Goal: Check status: Check status

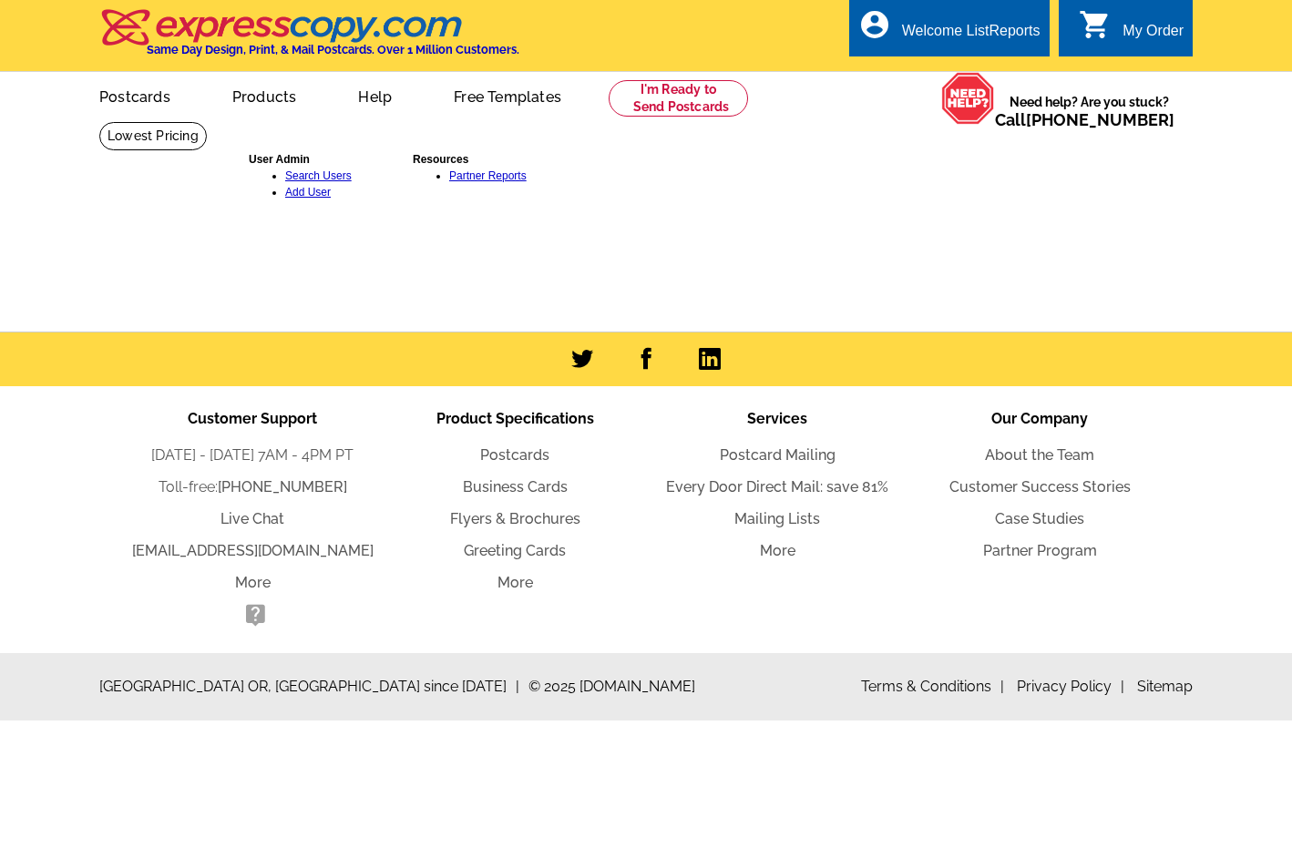
click at [447, 225] on div "User Admin Search Users Add User Resources Partner Reports" at bounding box center [653, 202] width 884 height 111
click at [478, 177] on link "Partner Reports" at bounding box center [487, 175] width 77 height 13
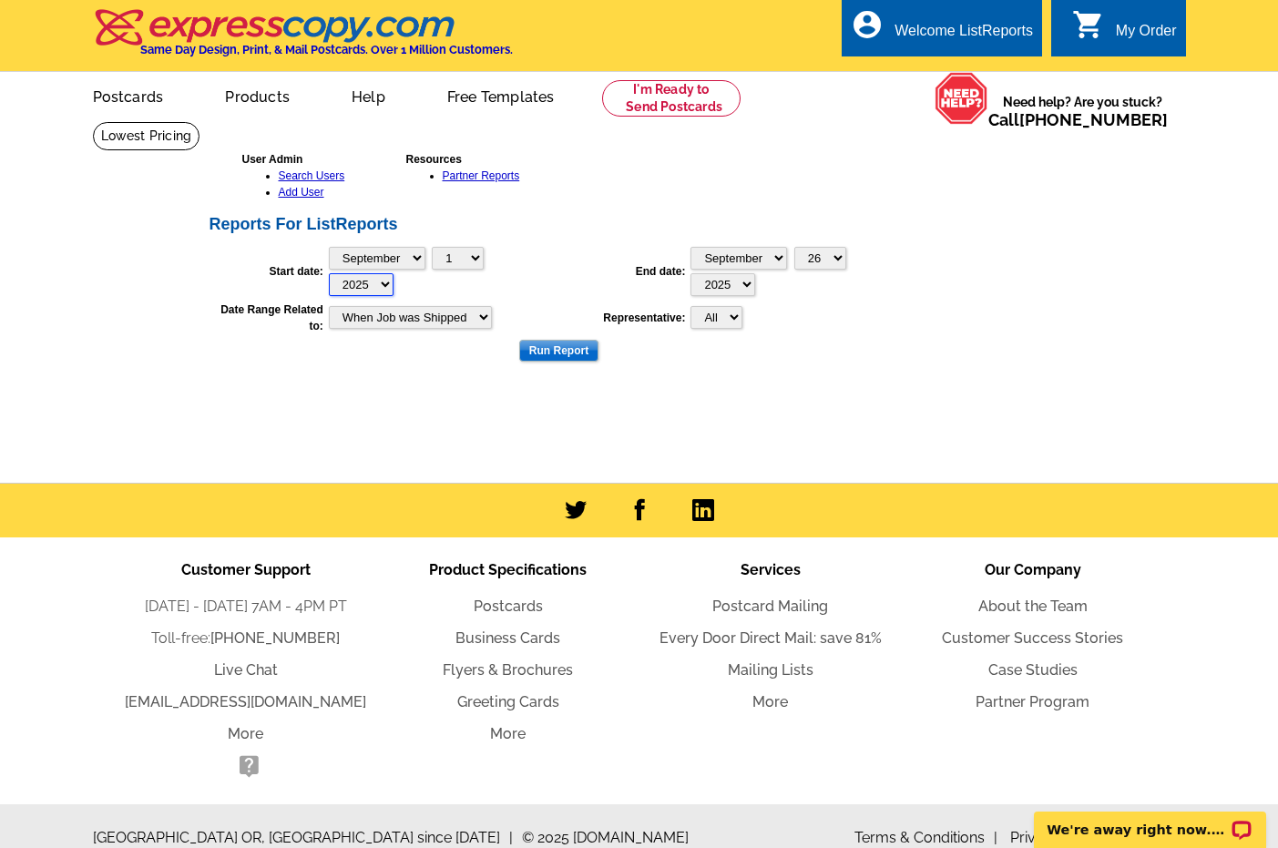
click at [380, 284] on select "2025 2024 2023 2022 2021 2020 2019 2018 2017 2016 2015 2014 2013 2012 2011 2010…" at bounding box center [361, 284] width 65 height 23
select select "2024"
click at [329, 273] on select "2025 2024 2023 2022 2021 2020 2019 2018 2017 2016 2015 2014 2013 2012 2011 2010…" at bounding box center [361, 284] width 65 height 23
click at [552, 351] on input "Run Report" at bounding box center [558, 351] width 79 height 22
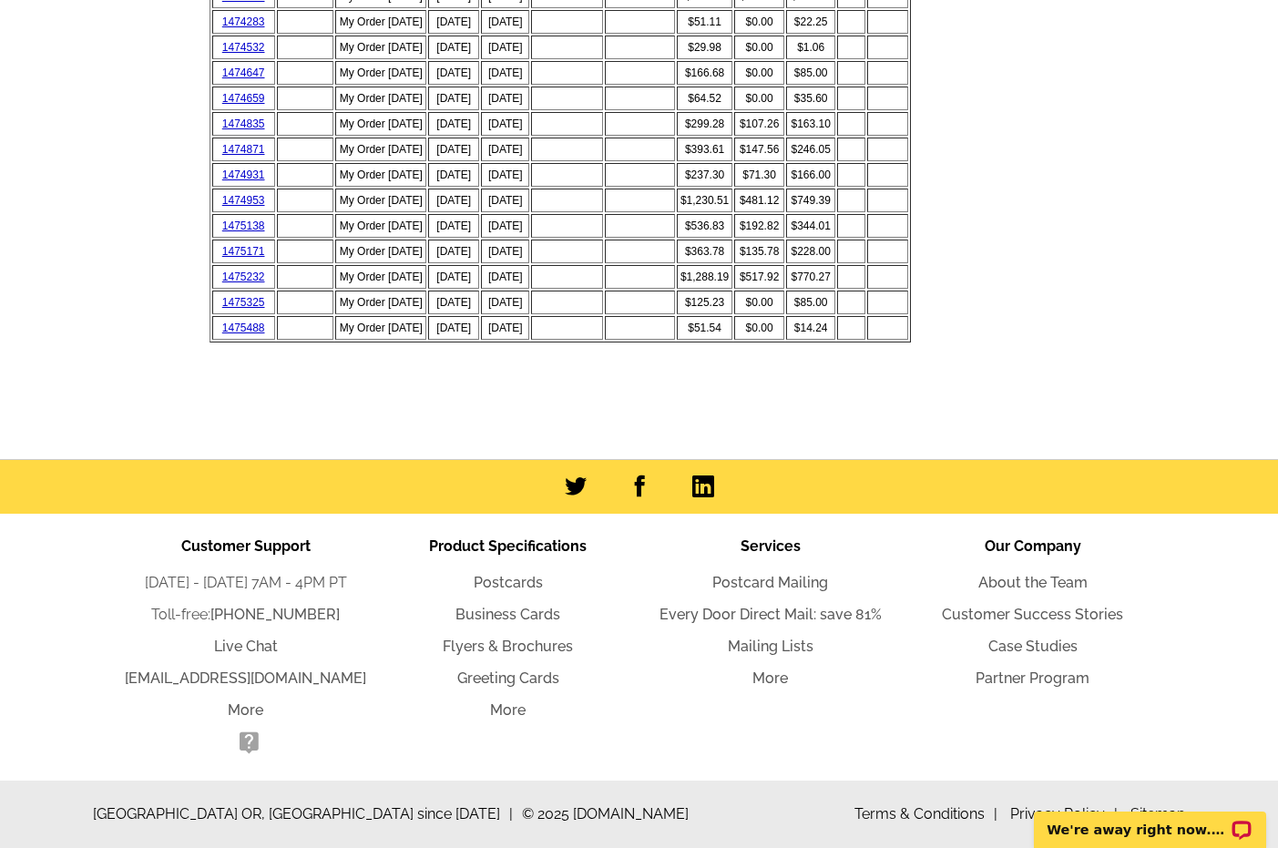
scroll to position [8720, 0]
click at [250, 271] on link "1475232" at bounding box center [243, 277] width 43 height 13
click at [244, 207] on link "1474953" at bounding box center [243, 200] width 43 height 13
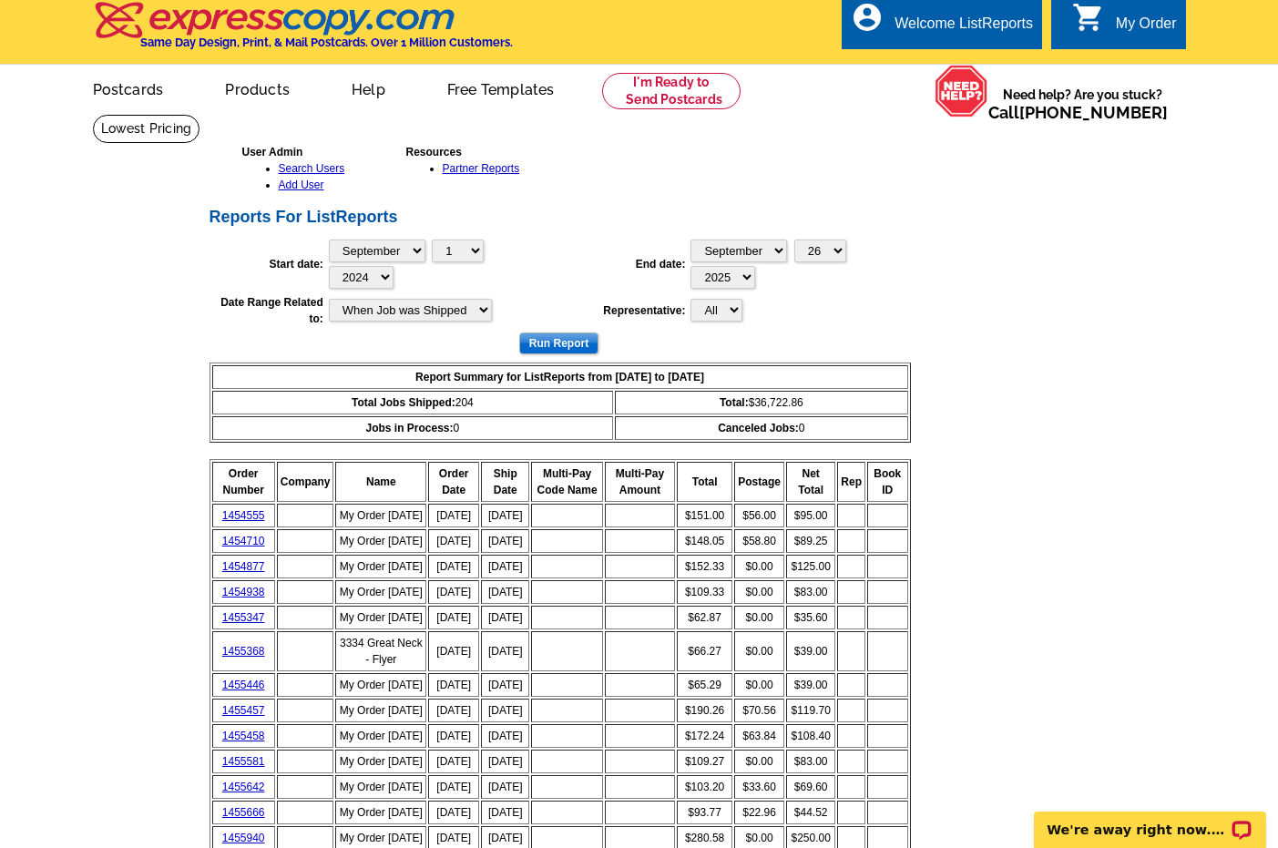
scroll to position [0, 0]
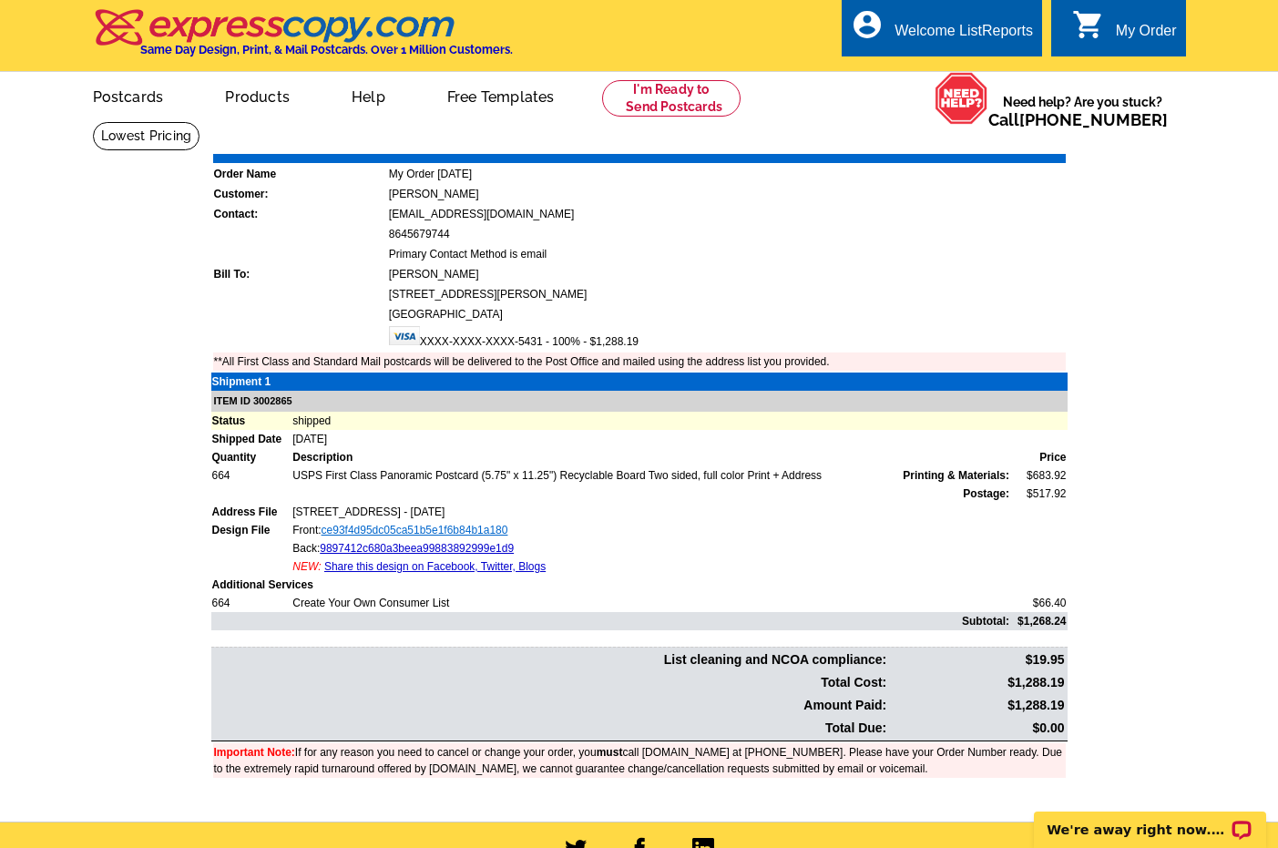
click at [464, 527] on link "ce93f4d95dc05ca51b5e1f6b84b1a180" at bounding box center [415, 530] width 187 height 13
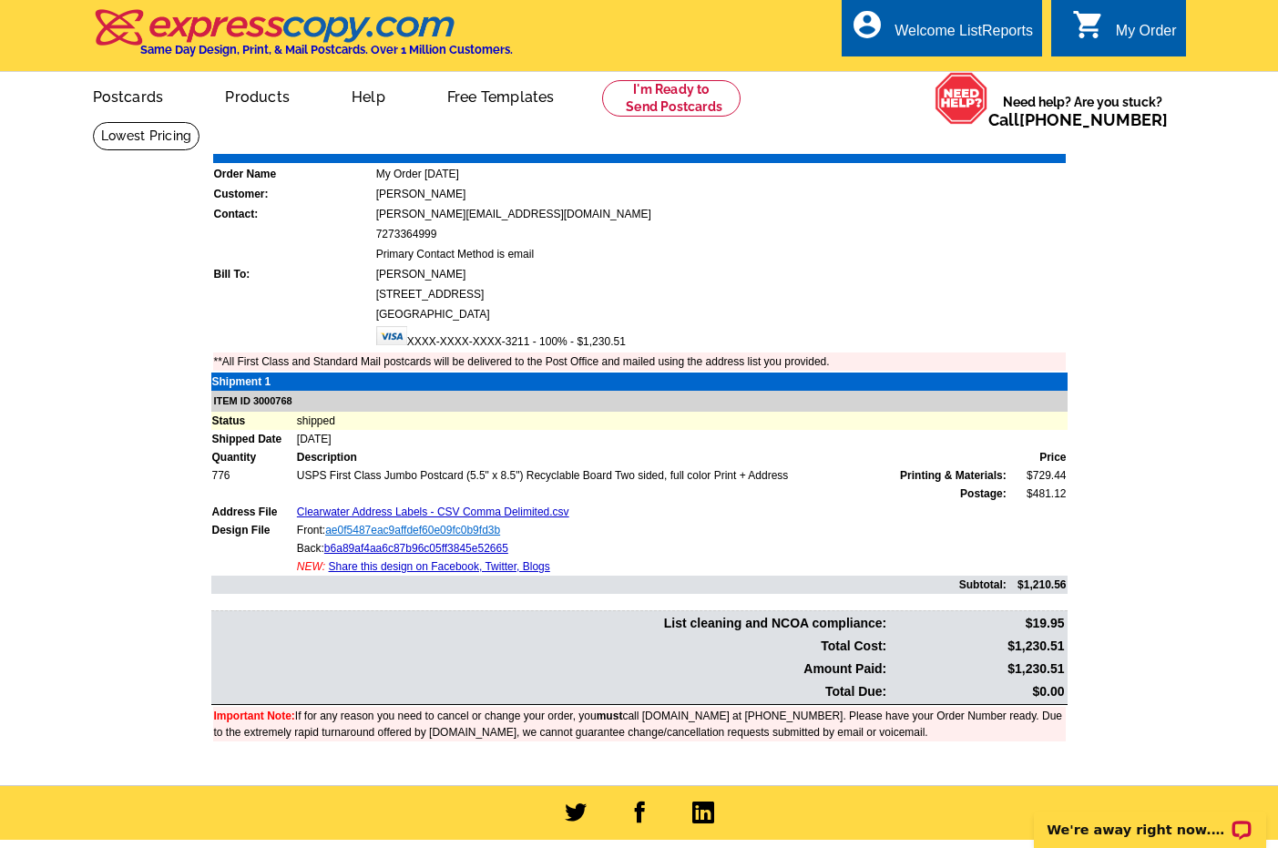
click at [392, 527] on link "ae0f5487eac9affdef60e09fc0b9fd3b" at bounding box center [412, 530] width 175 height 13
